Goal: Check status: Check status

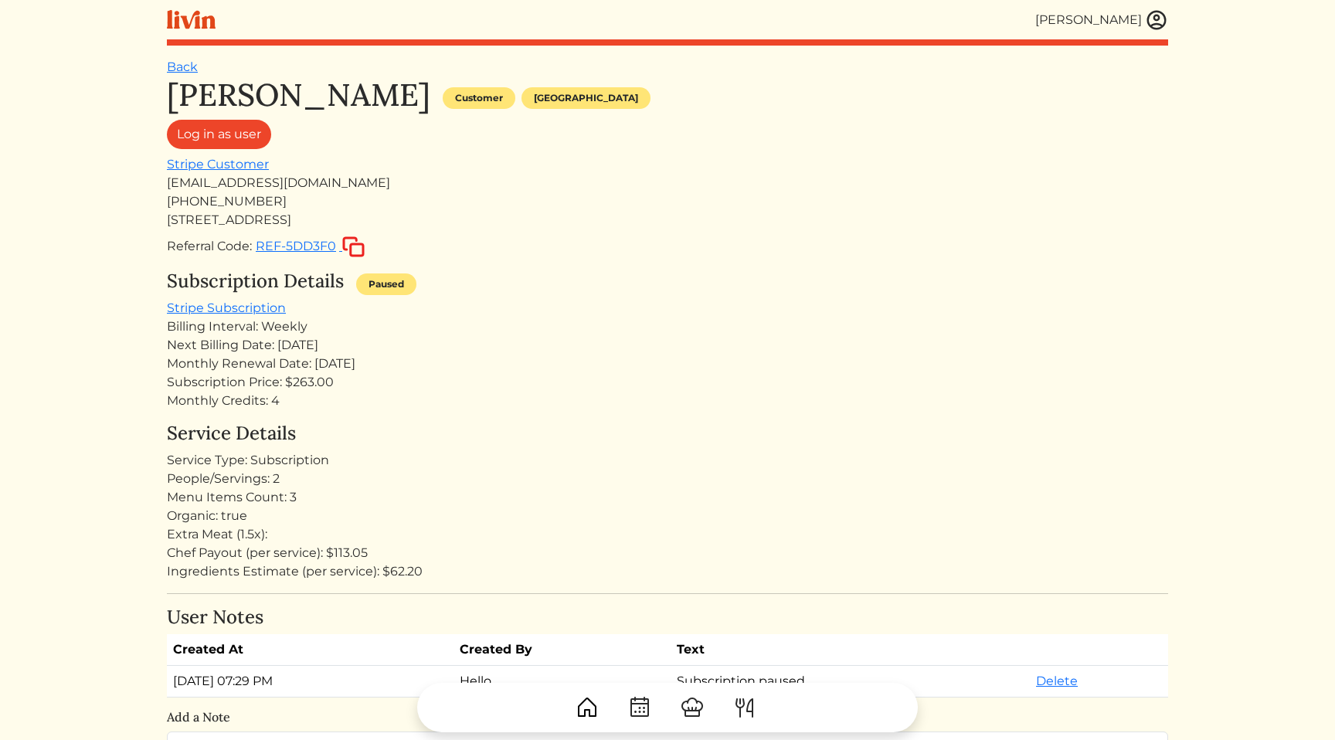
click at [979, 341] on div "Next Billing Date: [DATE]" at bounding box center [667, 345] width 1001 height 19
click at [931, 359] on div "Monthly Renewal Date: Sep 18, 2025" at bounding box center [667, 364] width 1001 height 19
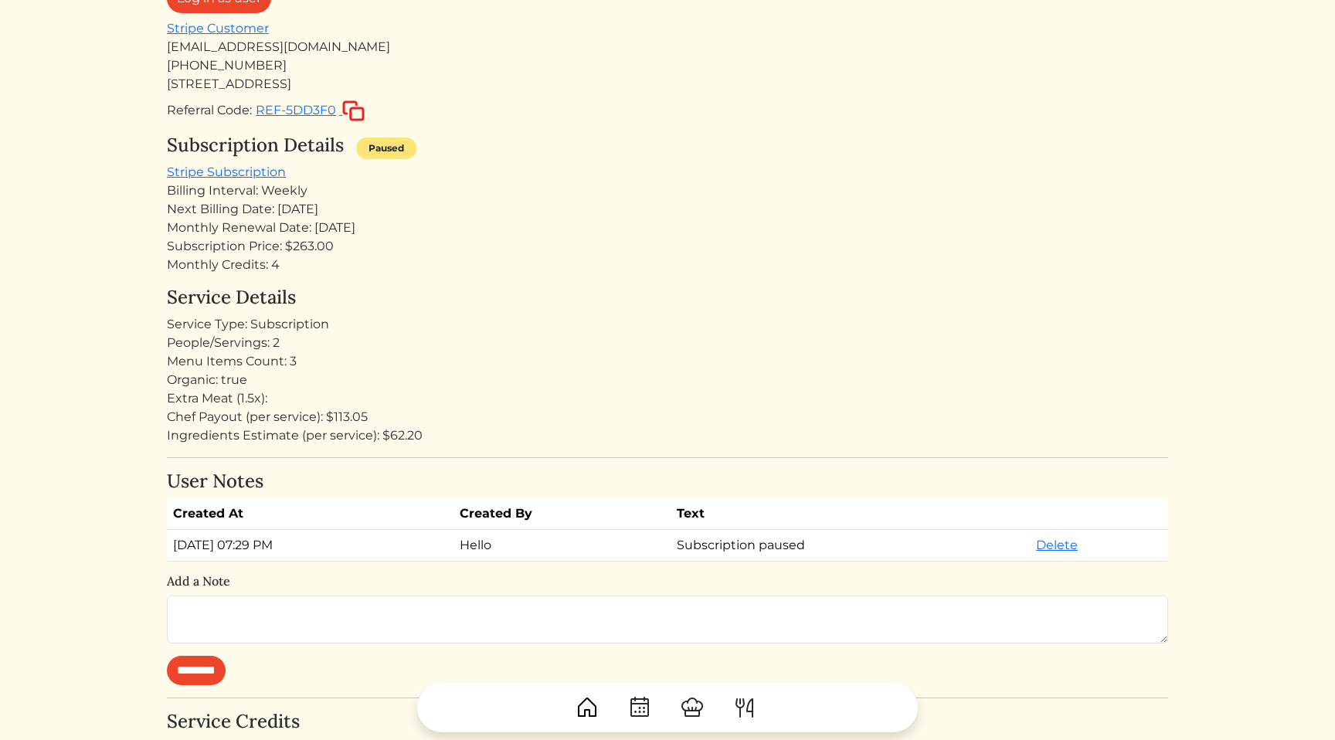
scroll to position [188, 0]
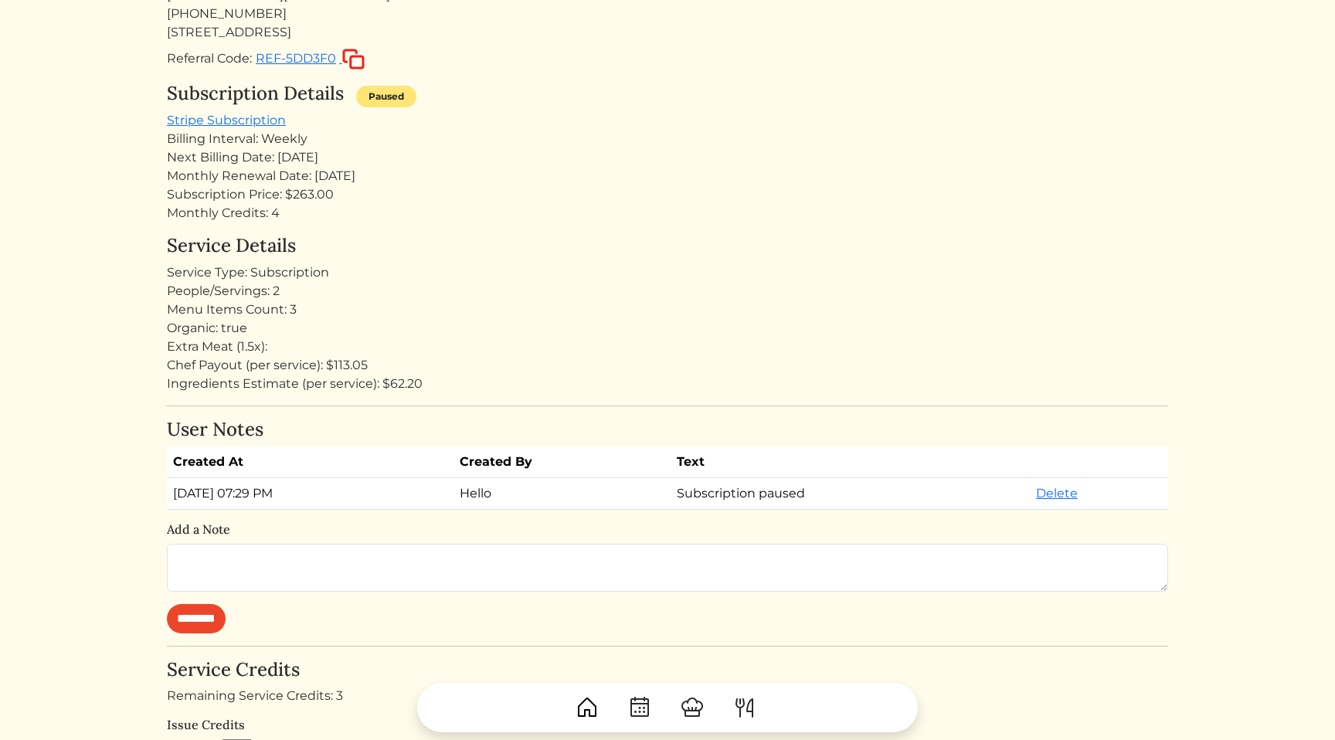
click at [918, 260] on div "Service Details Service Type: Subscription People/Servings: 2 Menu Items Count:…" at bounding box center [667, 314] width 1001 height 158
click at [809, 227] on div "Kameale Terry Customer Los angeles Log in as user Stripe Customer kamealeterry@…" at bounding box center [667, 561] width 1001 height 1345
click at [771, 227] on div "Kameale Terry Customer Los angeles Log in as user Stripe Customer kamealeterry@…" at bounding box center [667, 561] width 1001 height 1345
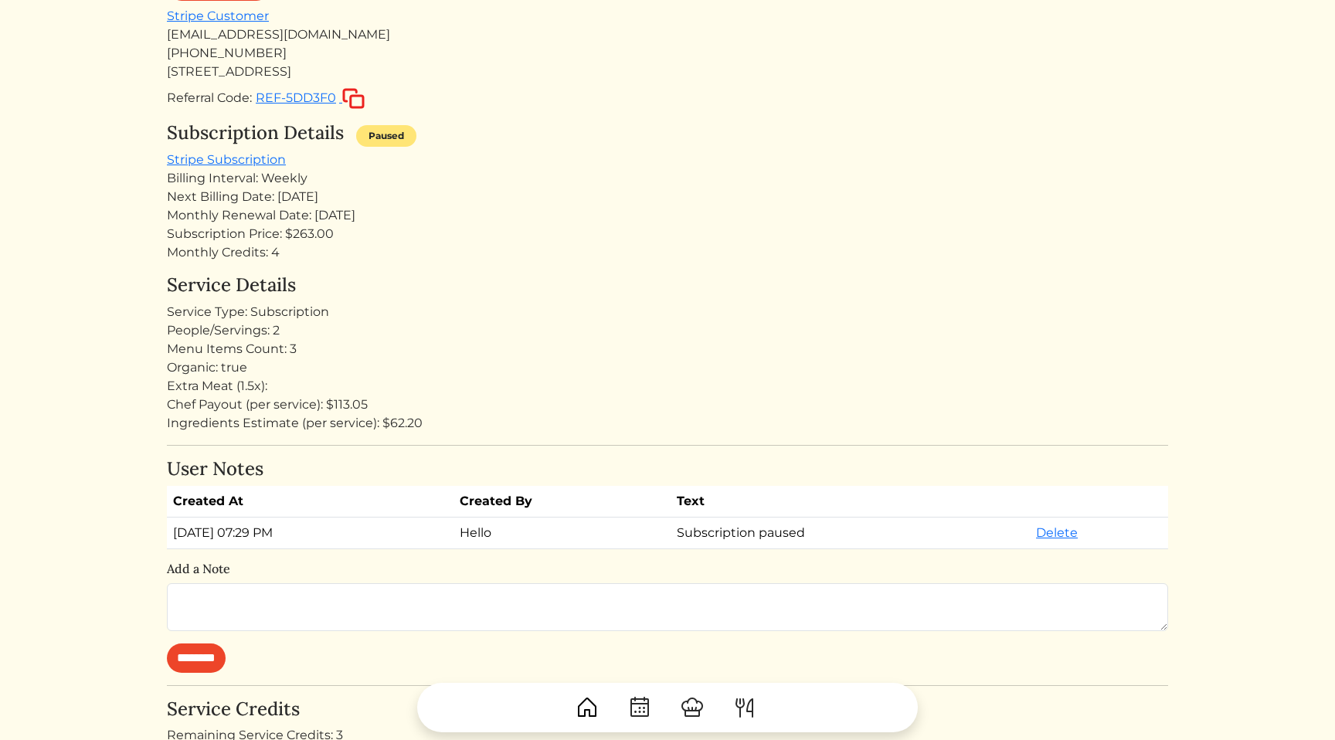
scroll to position [147, 0]
click at [809, 286] on h4 "Service Details" at bounding box center [667, 287] width 1001 height 22
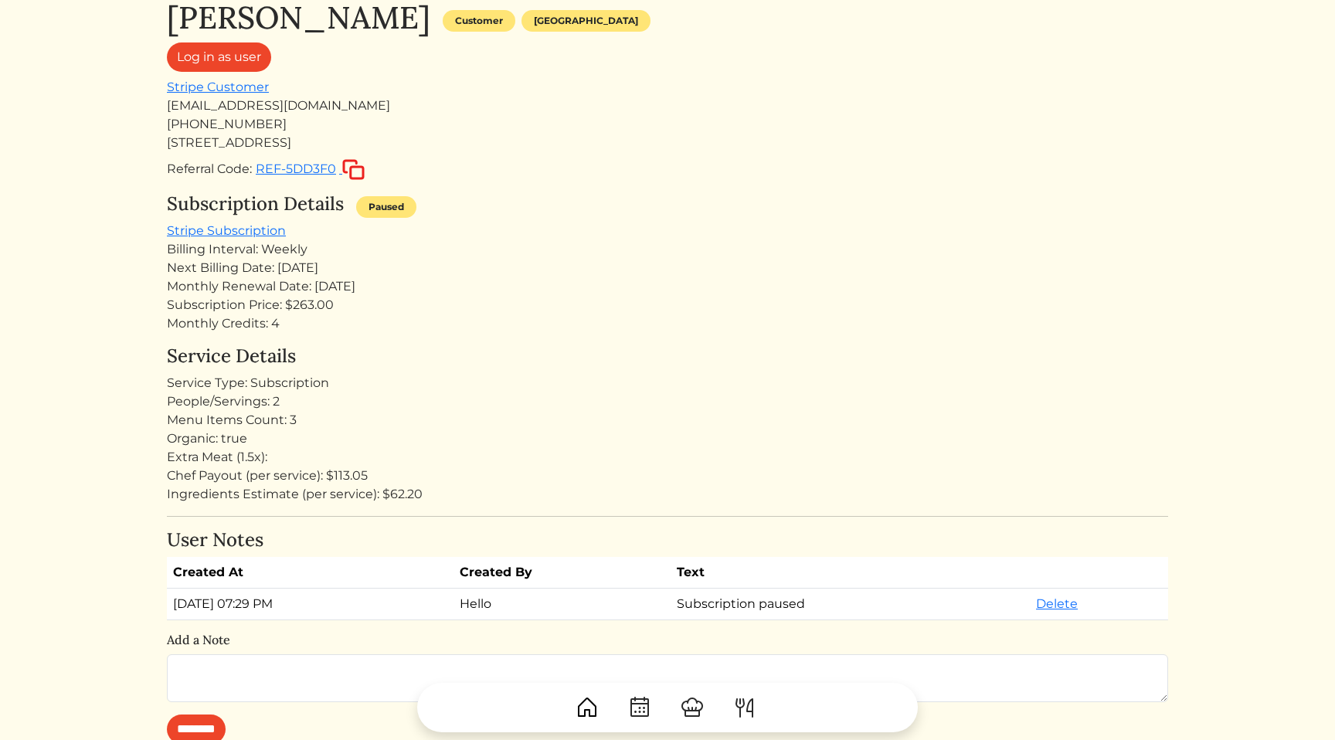
scroll to position [76, 0]
click at [730, 357] on h4 "Service Details" at bounding box center [667, 358] width 1001 height 22
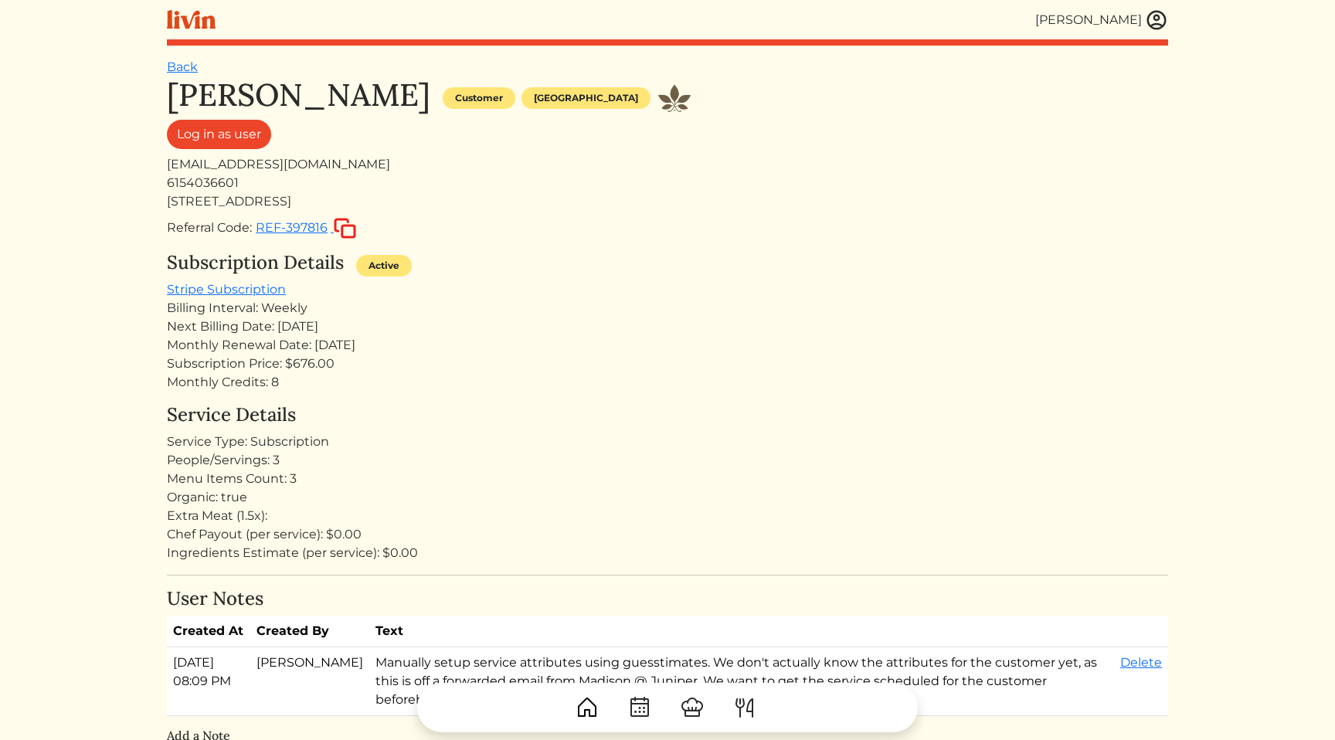
click at [644, 270] on div "Subscription Details Active" at bounding box center [667, 266] width 1001 height 29
click at [738, 387] on div "Monthly Credits: 8" at bounding box center [667, 382] width 1001 height 19
click at [730, 357] on div "Subscription Price: $676.00" at bounding box center [667, 364] width 1001 height 19
